Goal: Information Seeking & Learning: Learn about a topic

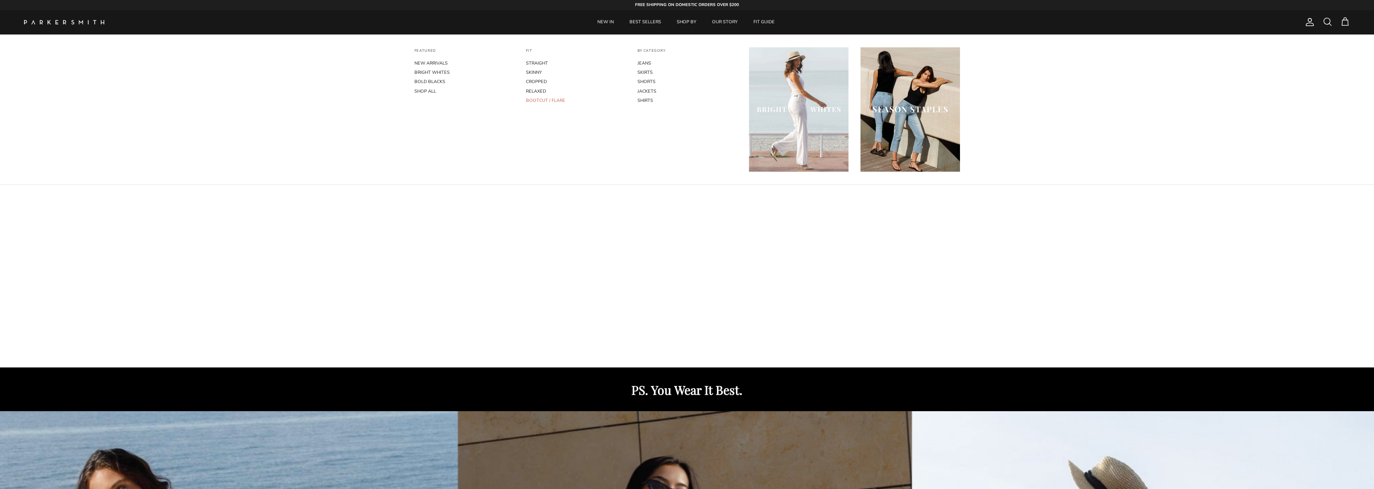
click at [552, 99] on link "BOOTCUT / FLARE" at bounding box center [576, 100] width 100 height 9
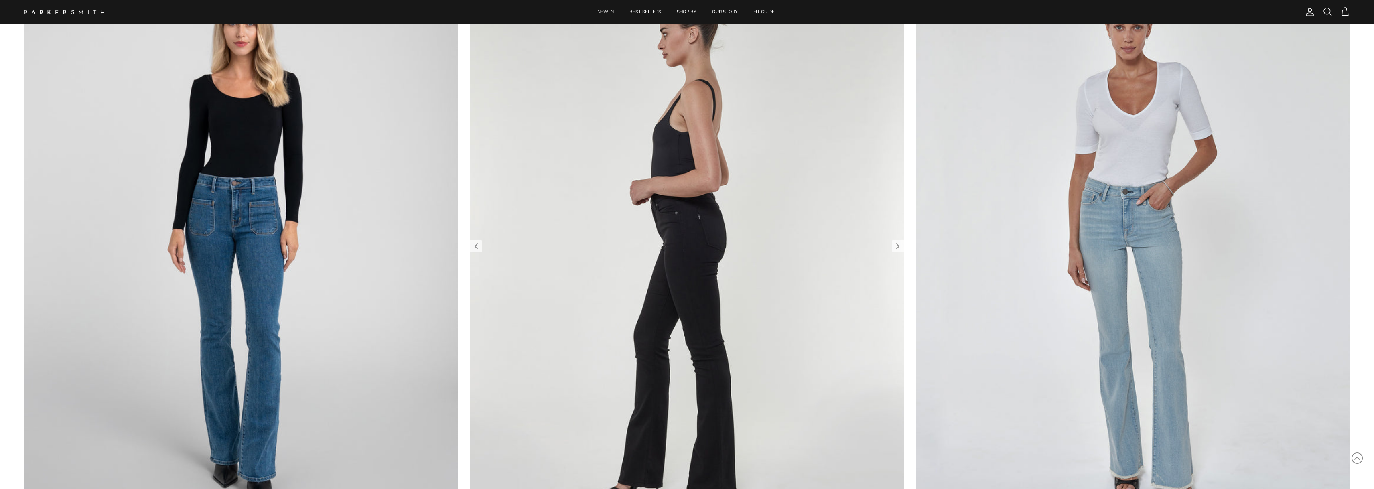
scroll to position [802, 0]
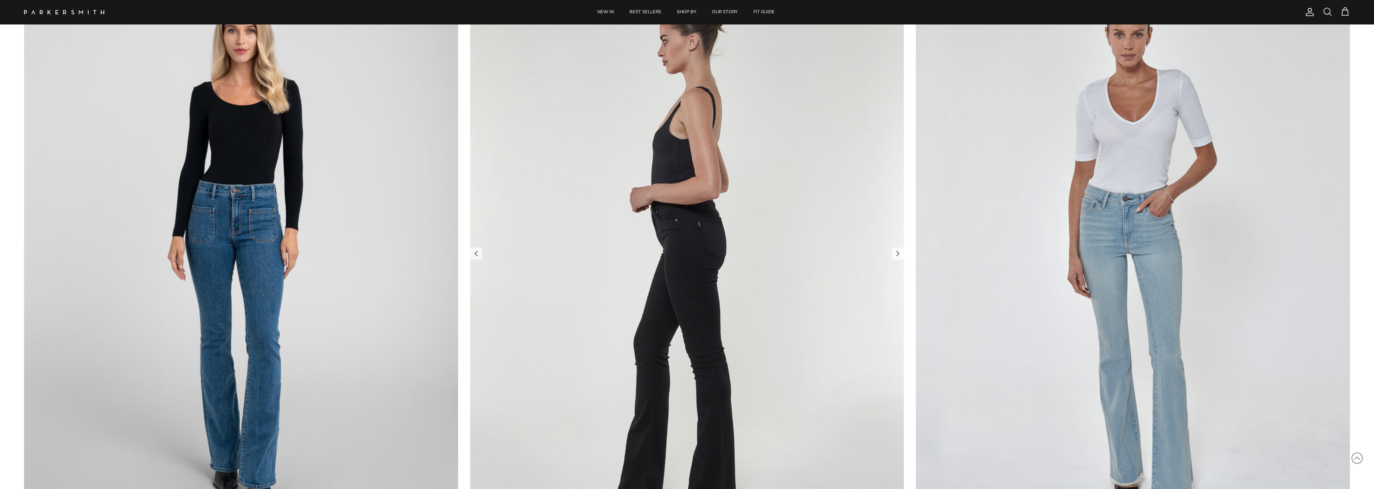
click at [643, 201] on img at bounding box center [687, 253] width 434 height 579
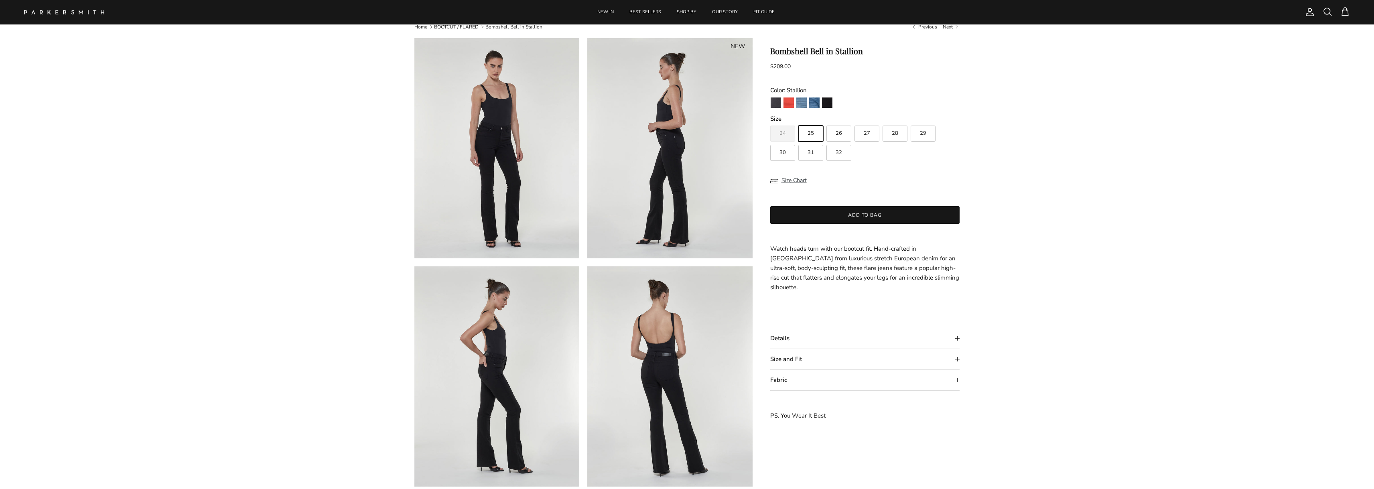
scroll to position [40, 0]
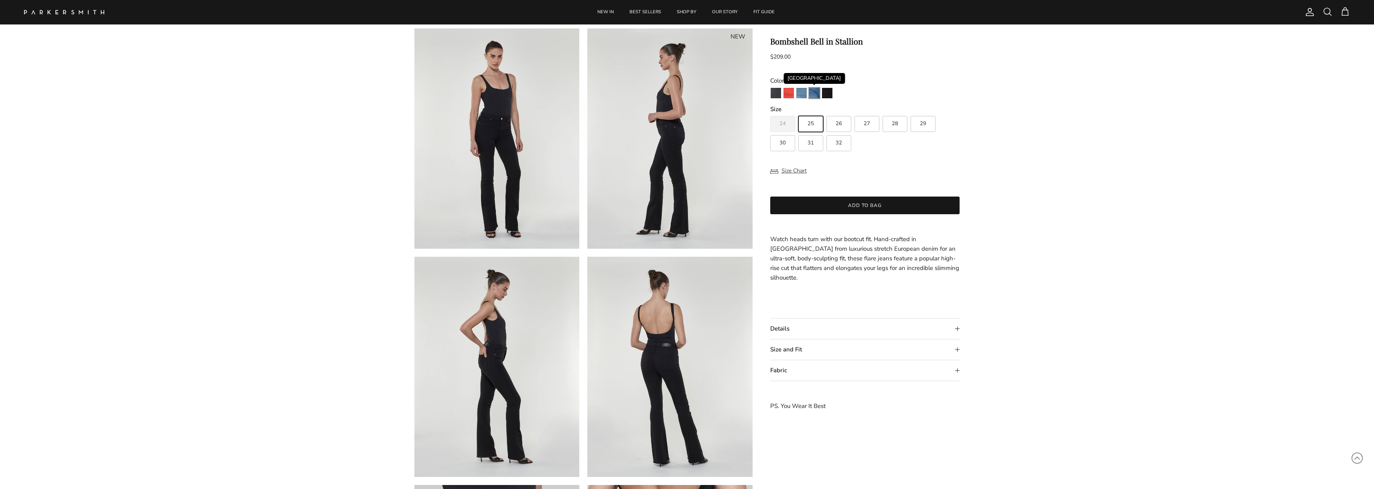
click at [814, 96] on img "Venice" at bounding box center [814, 93] width 10 height 10
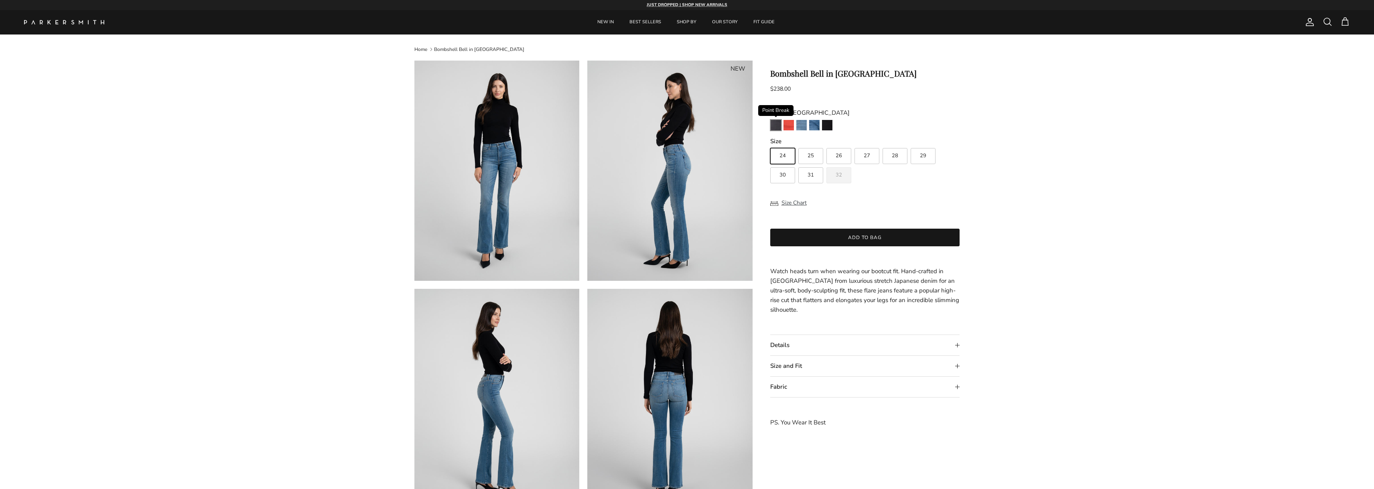
click at [778, 127] on img "Point Break" at bounding box center [776, 125] width 10 height 10
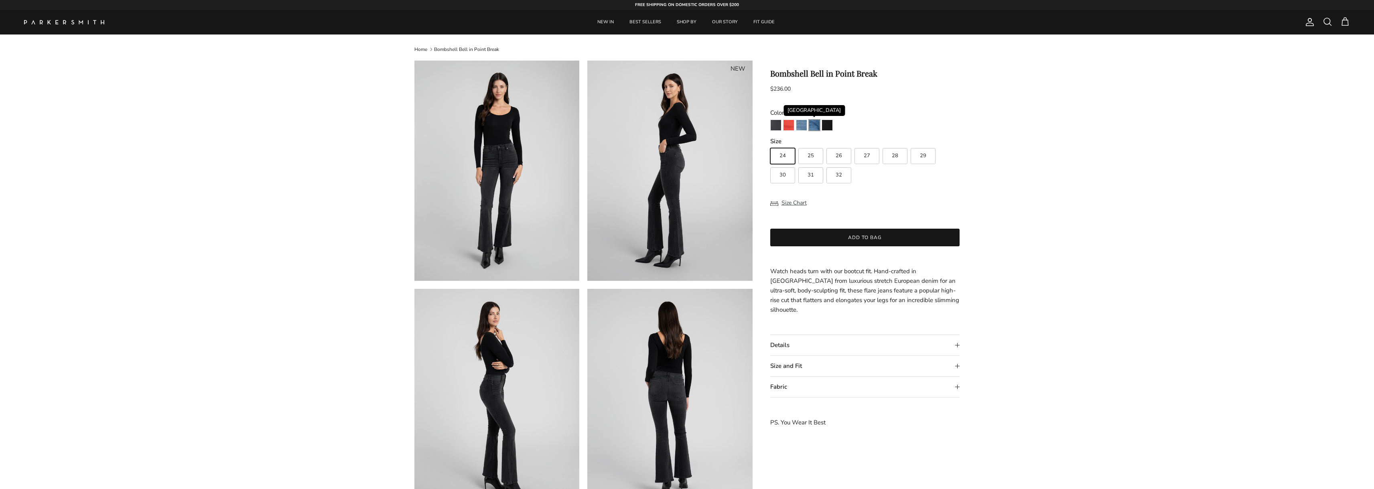
click at [816, 127] on img "Venice" at bounding box center [814, 125] width 10 height 10
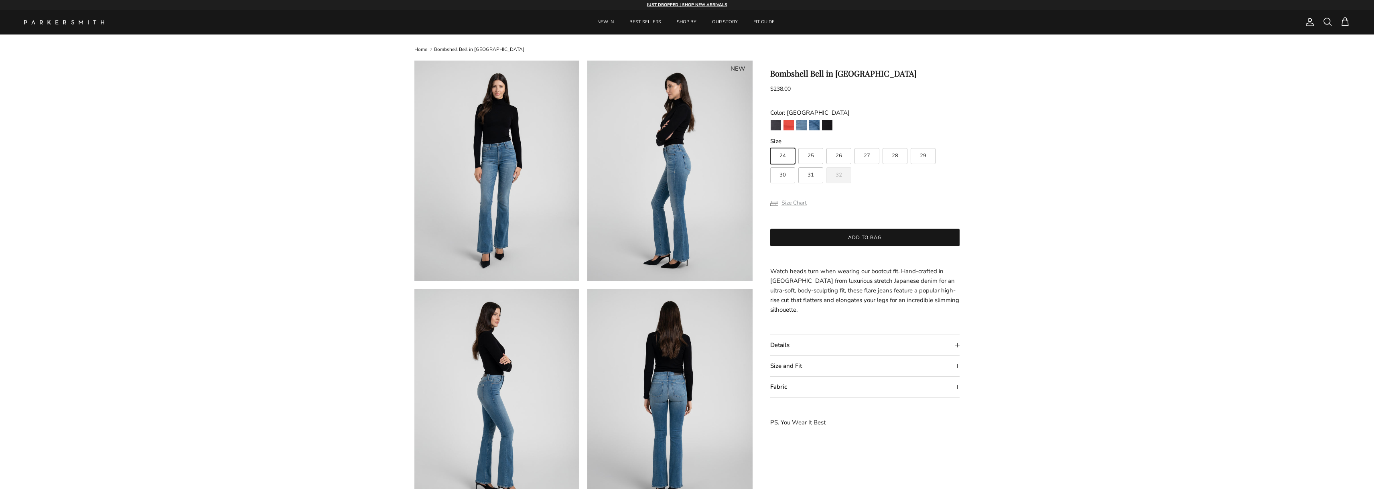
click at [792, 200] on button "Size Chart" at bounding box center [788, 202] width 37 height 15
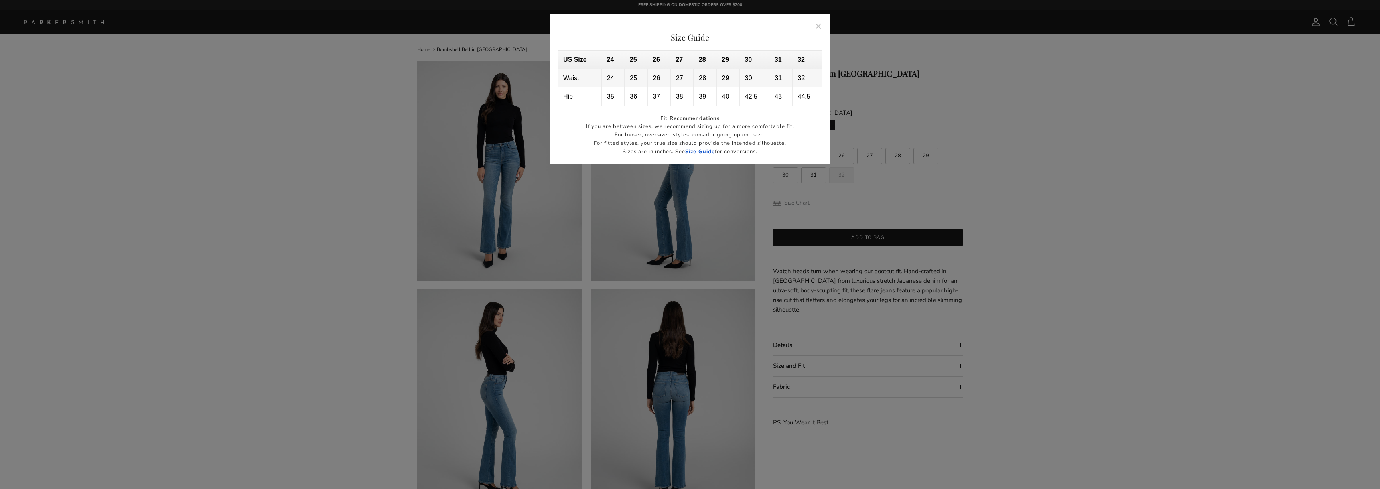
click at [792, 200] on div at bounding box center [690, 244] width 1380 height 489
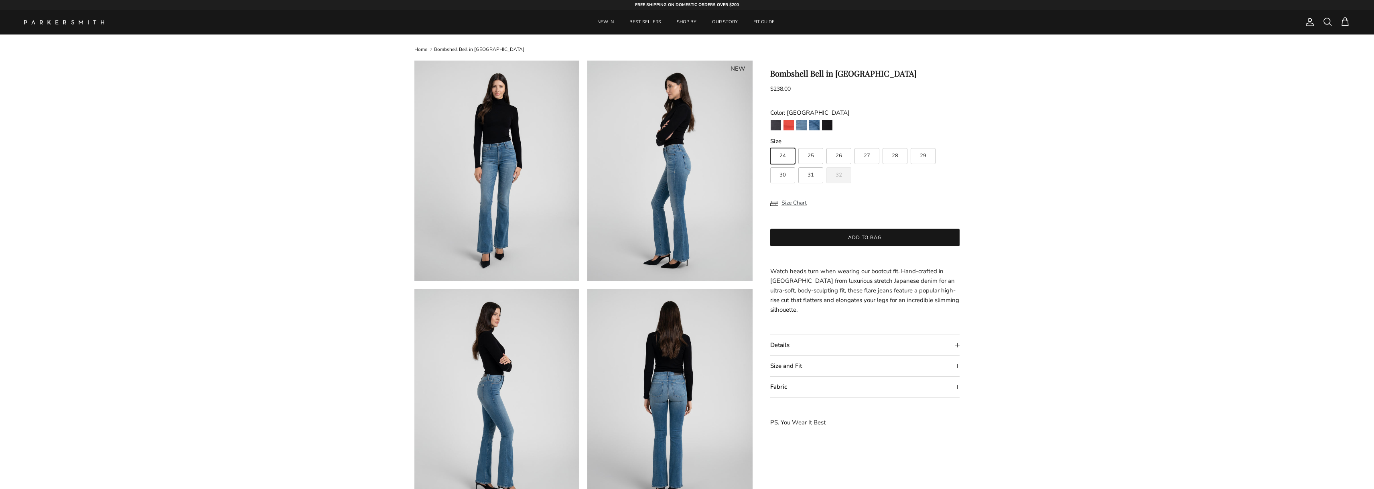
click at [843, 158] on label "26" at bounding box center [839, 156] width 25 height 16
click at [770, 145] on input "26" at bounding box center [770, 144] width 0 height 0
radio input "true"
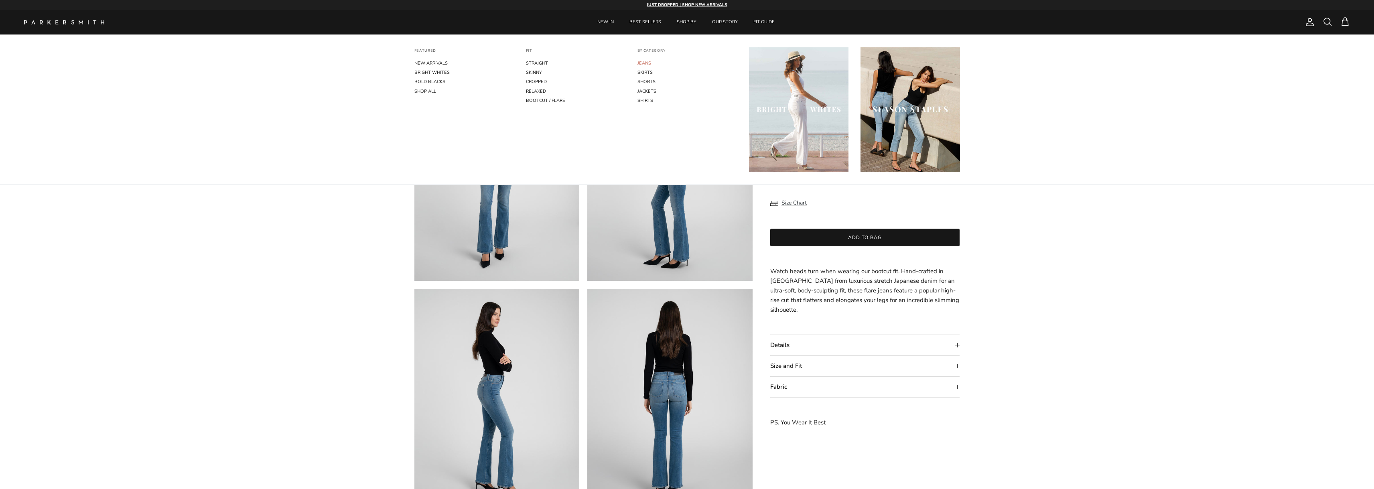
click at [642, 63] on link "JEANS" at bounding box center [688, 63] width 100 height 9
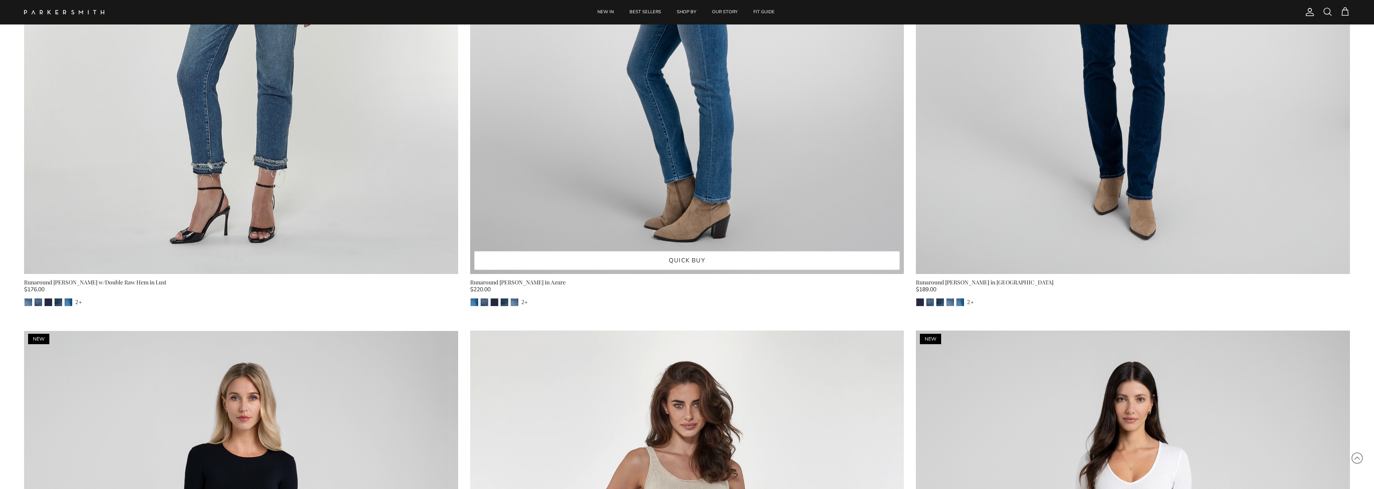
scroll to position [13762, 0]
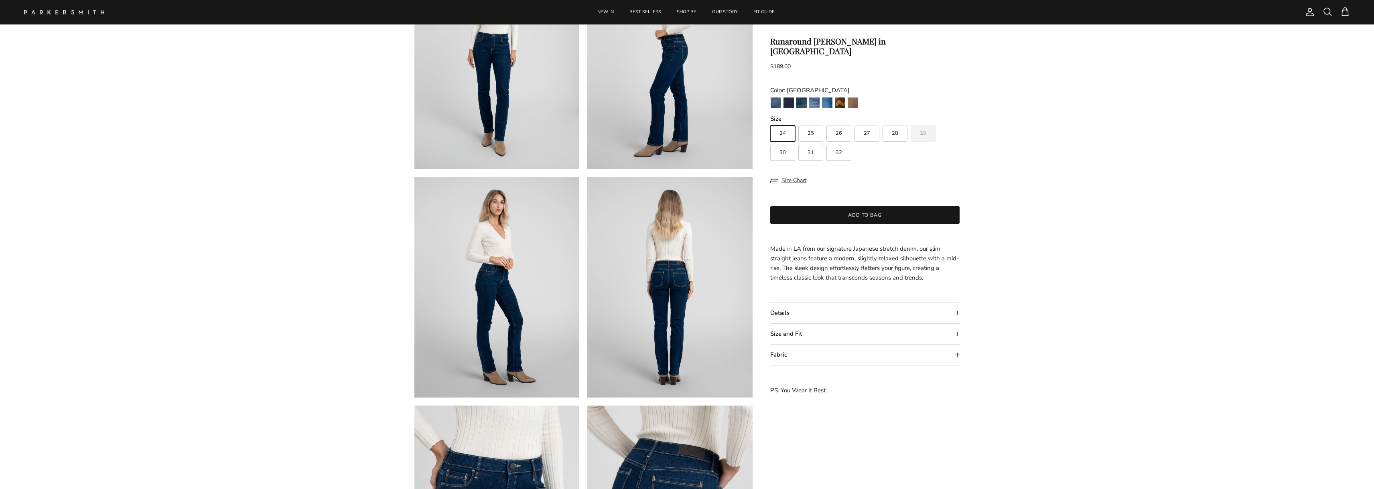
scroll to position [120, 0]
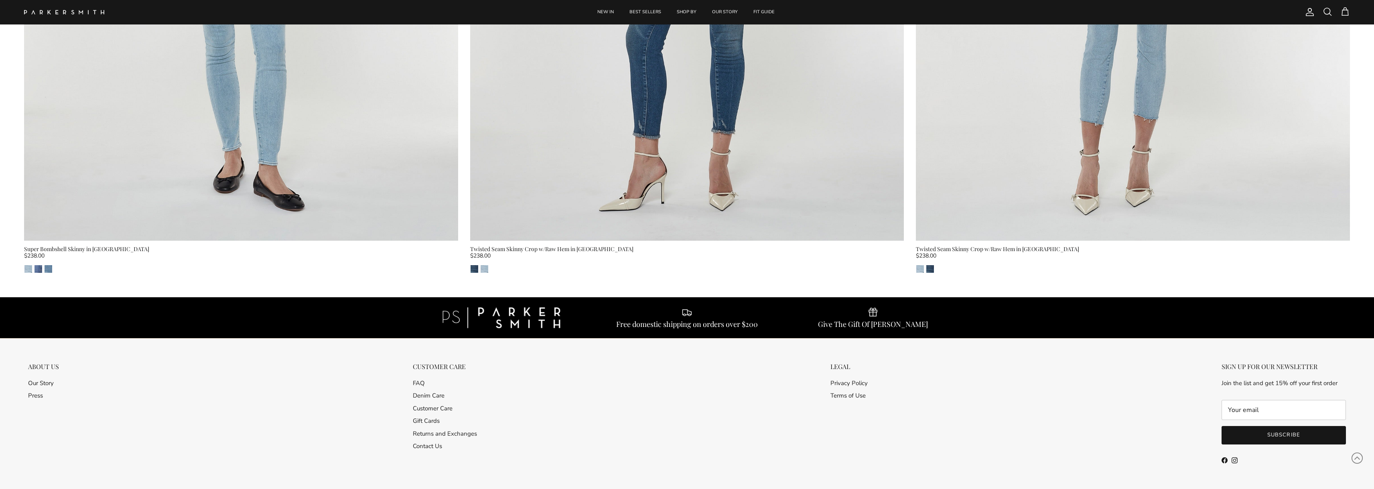
scroll to position [15758, 0]
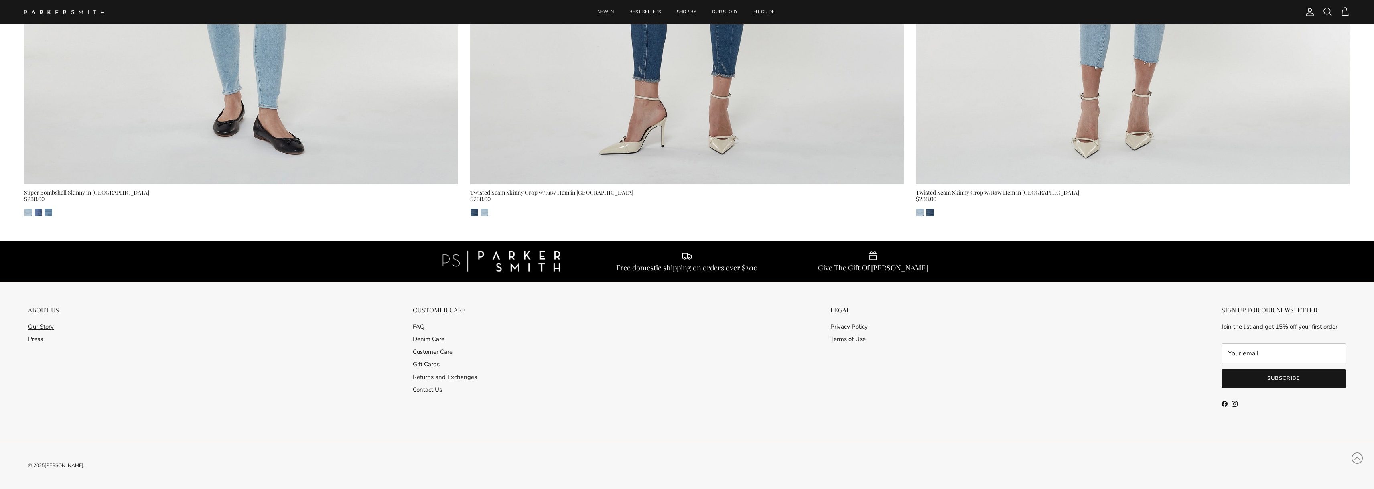
click at [34, 327] on link "Our Story" at bounding box center [41, 327] width 26 height 8
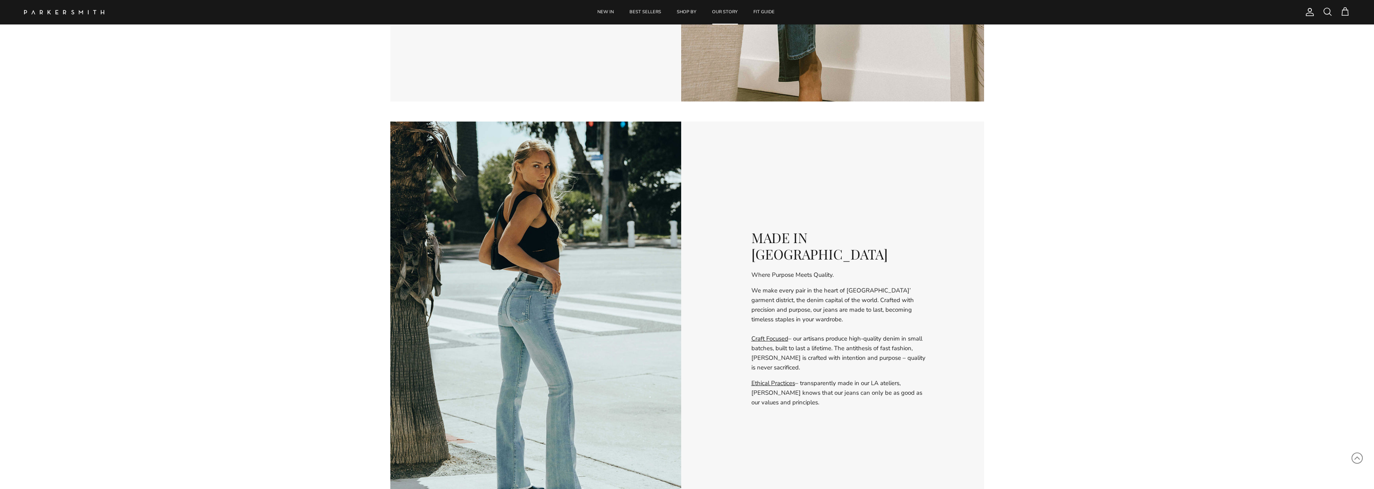
scroll to position [1083, 0]
